Goal: Task Accomplishment & Management: Use online tool/utility

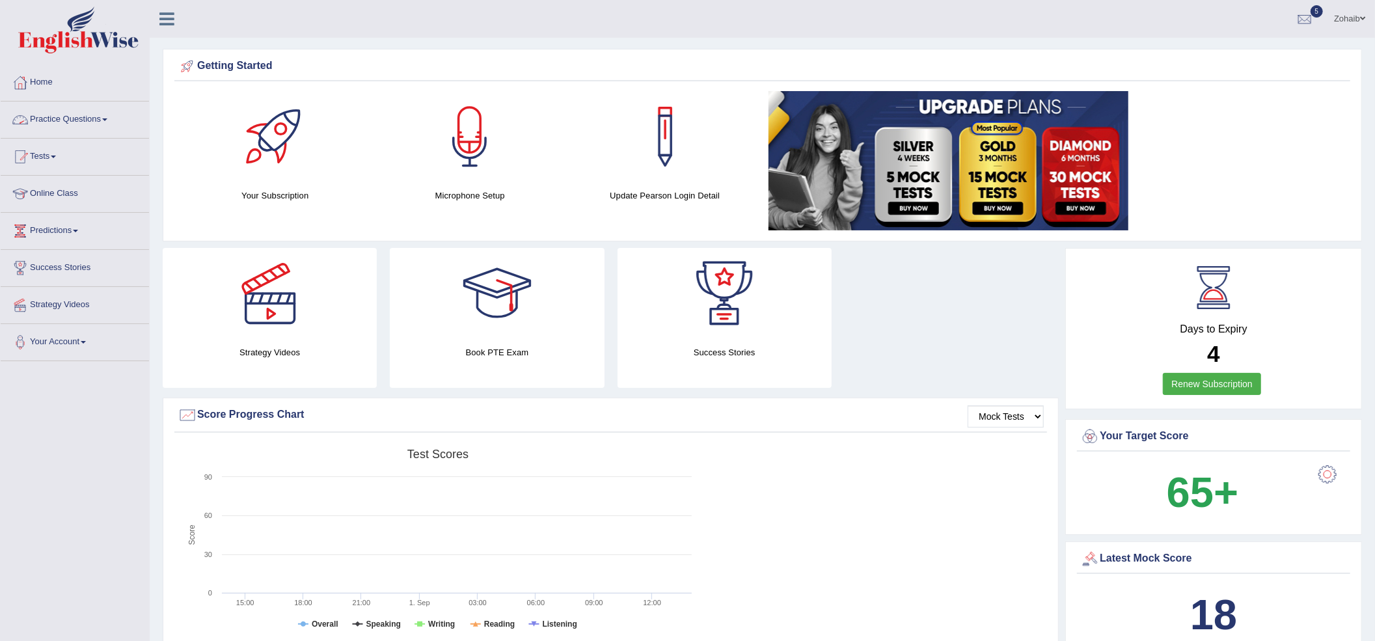
click at [73, 154] on link "Tests" at bounding box center [75, 155] width 148 height 33
click at [68, 213] on link "Take Mock Test" at bounding box center [85, 209] width 122 height 23
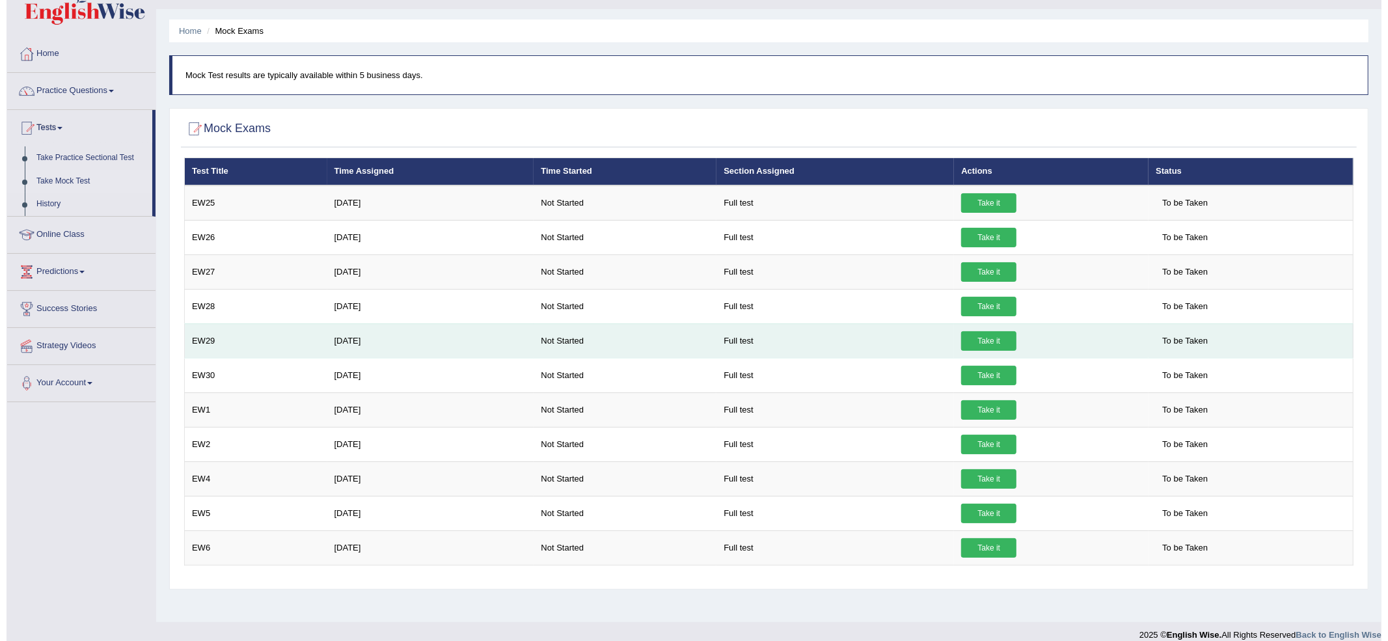
scroll to position [42, 0]
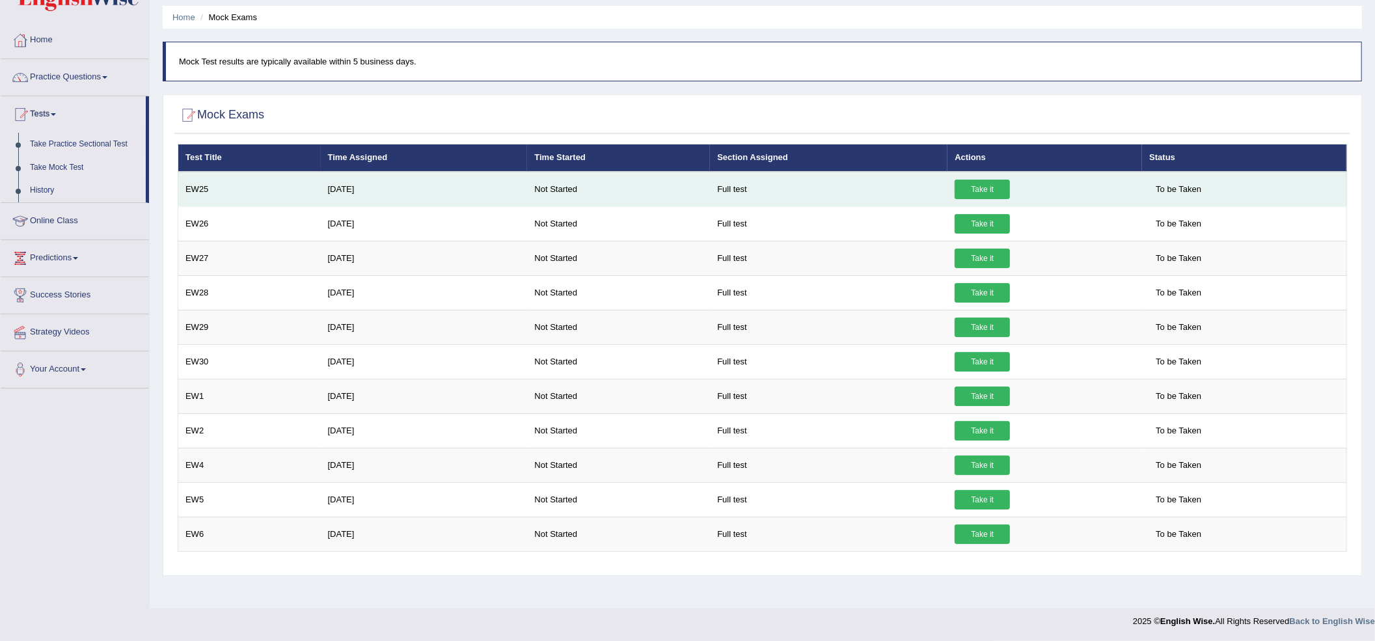
click at [985, 180] on link "Take it" at bounding box center [982, 190] width 55 height 20
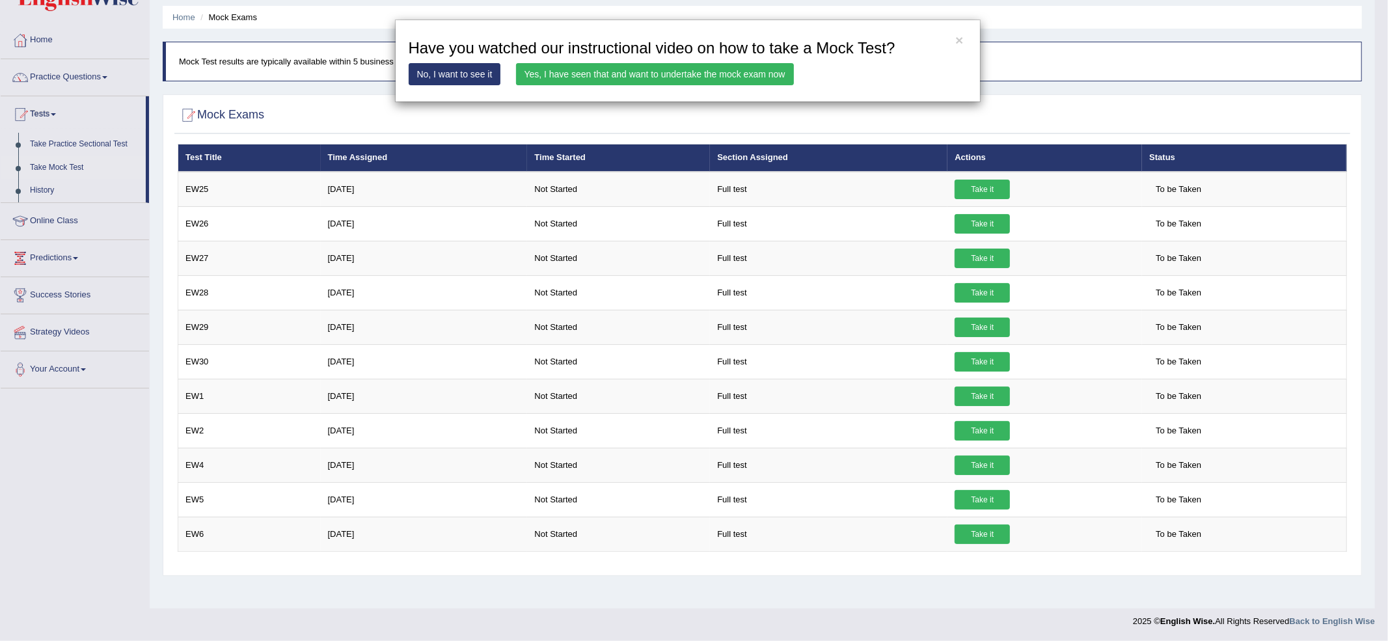
click at [682, 79] on link "Yes, I have seen that and want to undertake the mock exam now" at bounding box center [655, 74] width 278 height 22
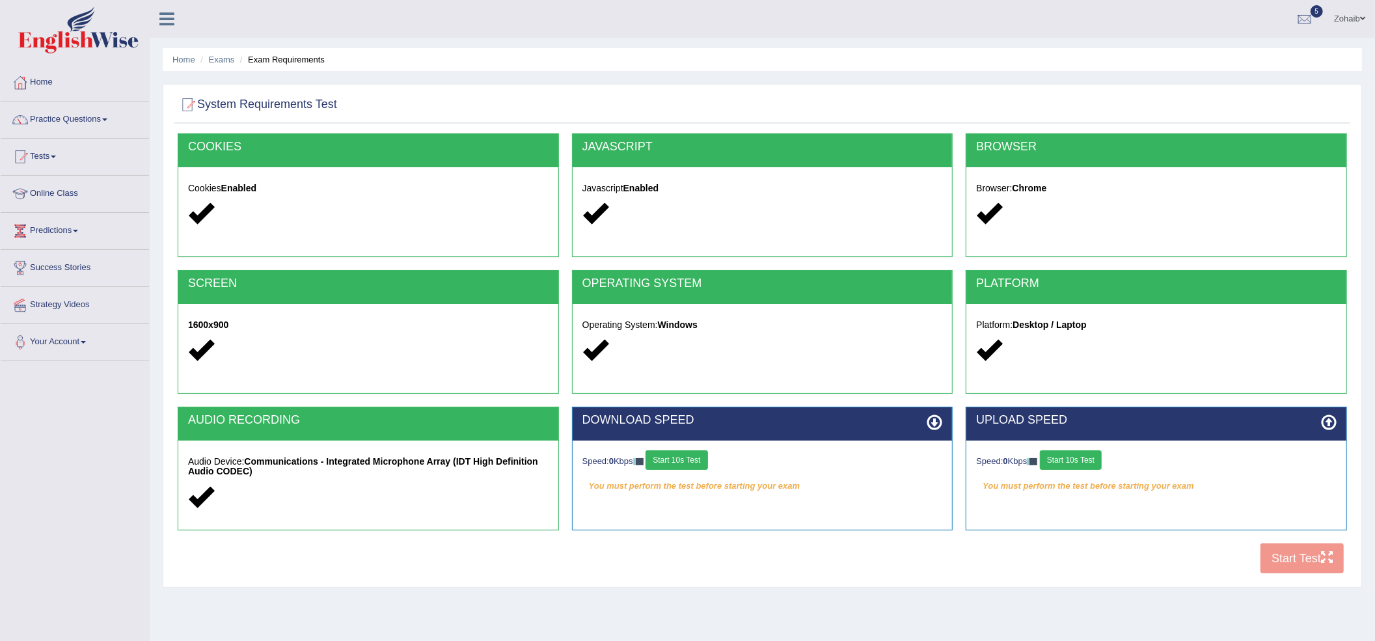
drag, startPoint x: 689, startPoint y: 465, endPoint x: 763, endPoint y: 451, distance: 76.1
click at [703, 461] on button "Start 10s Test" at bounding box center [677, 460] width 62 height 20
click at [1080, 471] on div "Speed: 0 Kbps Start 10s Test" at bounding box center [1156, 461] width 361 height 23
click at [1080, 464] on div "Speed: 0 Kbps Start 10s Test" at bounding box center [1156, 461] width 361 height 23
click at [1069, 457] on button "Start 10s Test" at bounding box center [1071, 460] width 62 height 20
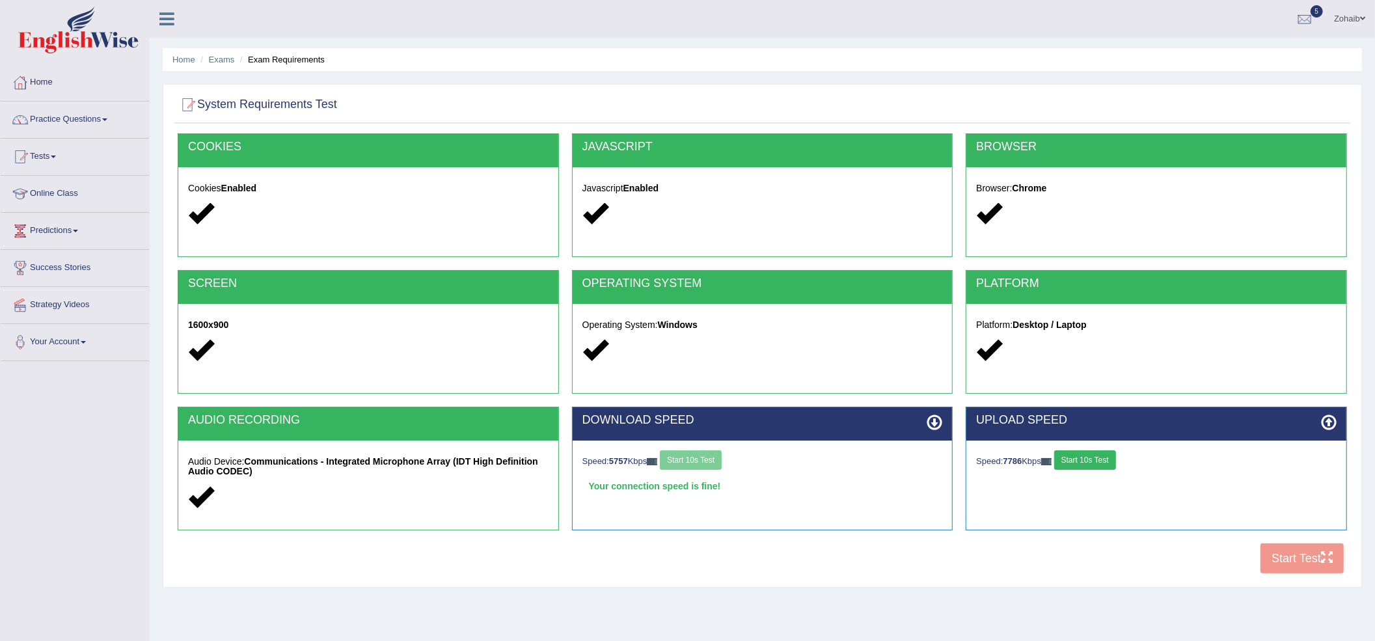
click at [687, 453] on div "Speed: 5757 Kbps Start 10s Test" at bounding box center [762, 461] width 361 height 23
click at [1304, 553] on button "Start Test" at bounding box center [1302, 558] width 83 height 30
